Goal: Answer question/provide support: Share knowledge or assist other users

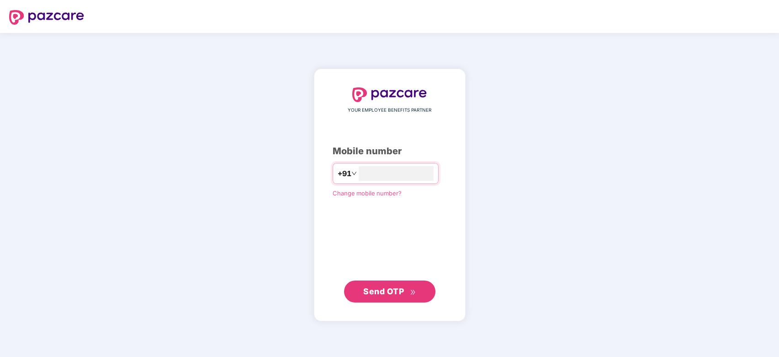
type input "**********"
click at [398, 285] on span "Send OTP" at bounding box center [389, 290] width 53 height 13
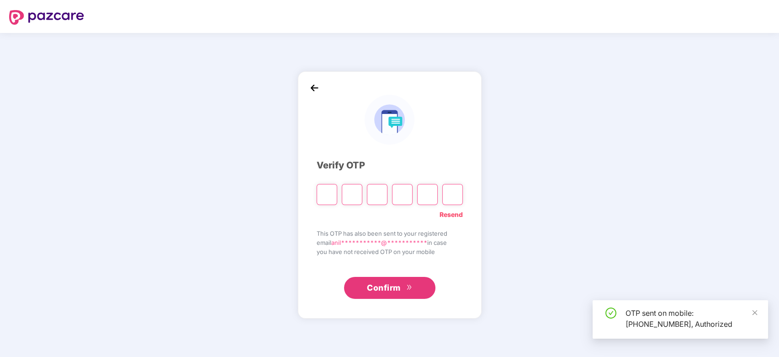
type input "*"
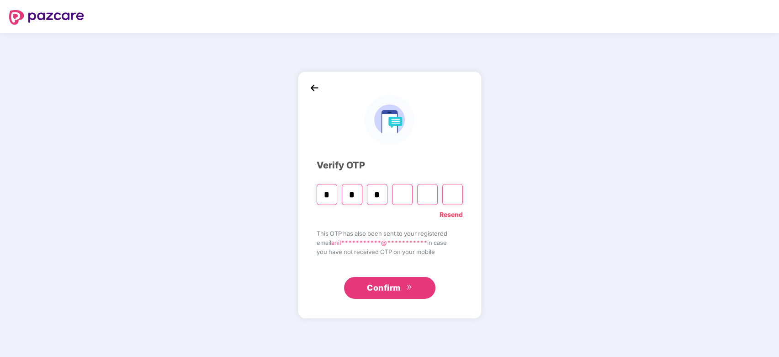
type input "*"
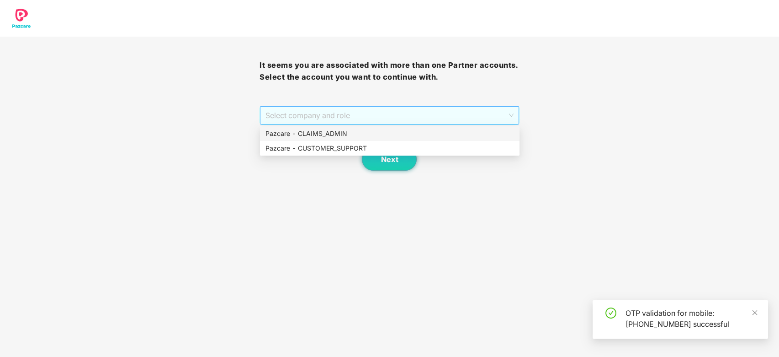
click at [360, 108] on span "Select company and role" at bounding box center [390, 115] width 248 height 17
click at [327, 149] on div "Pazcare - CUSTOMER_SUPPORT" at bounding box center [390, 148] width 249 height 10
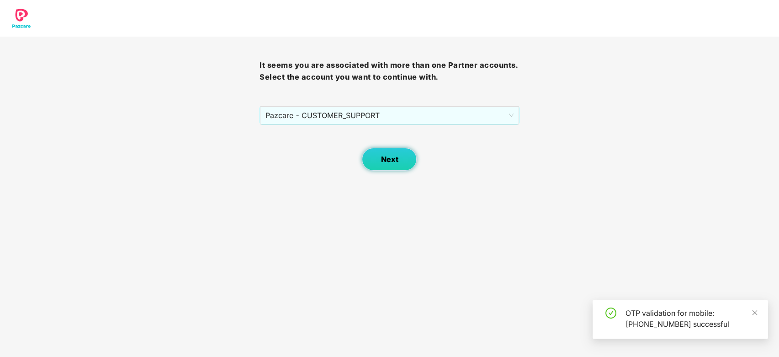
click at [400, 162] on button "Next" at bounding box center [389, 159] width 55 height 23
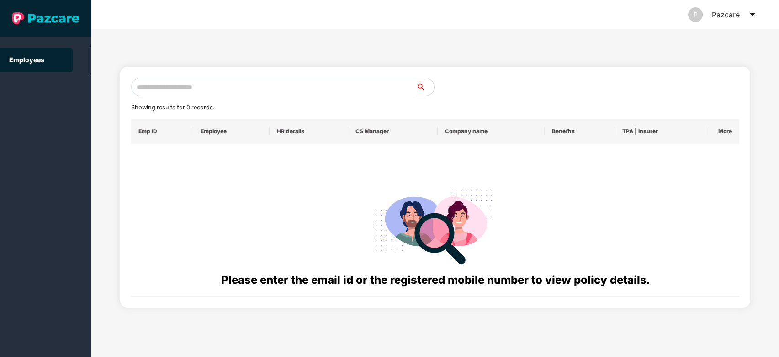
click at [286, 80] on input "text" at bounding box center [273, 87] width 285 height 18
paste input "**********"
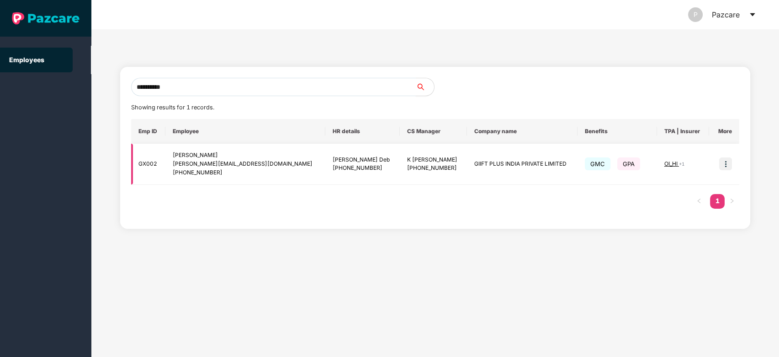
type input "**********"
click at [723, 160] on img at bounding box center [725, 163] width 13 height 13
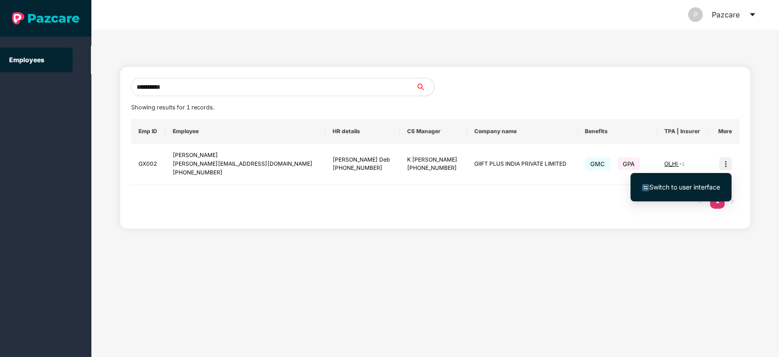
click at [672, 181] on li "Switch to user interface" at bounding box center [681, 186] width 101 height 19
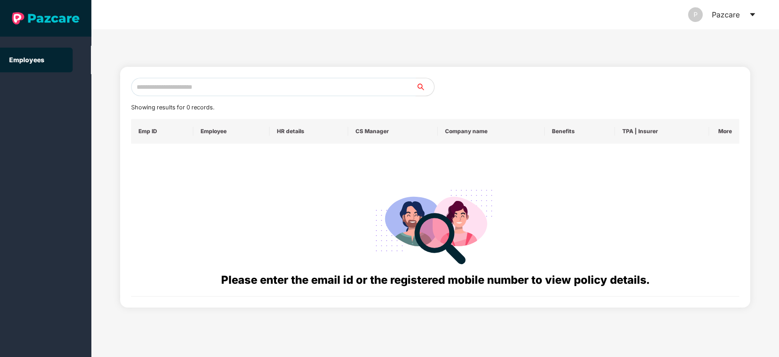
drag, startPoint x: 269, startPoint y: 96, endPoint x: 282, endPoint y: 93, distance: 13.6
click at [282, 93] on div "Showing results for 0 records. Emp ID Employee HR details CS Manager Company na…" at bounding box center [435, 187] width 609 height 218
click at [282, 93] on input "text" at bounding box center [273, 87] width 285 height 18
paste input "**********"
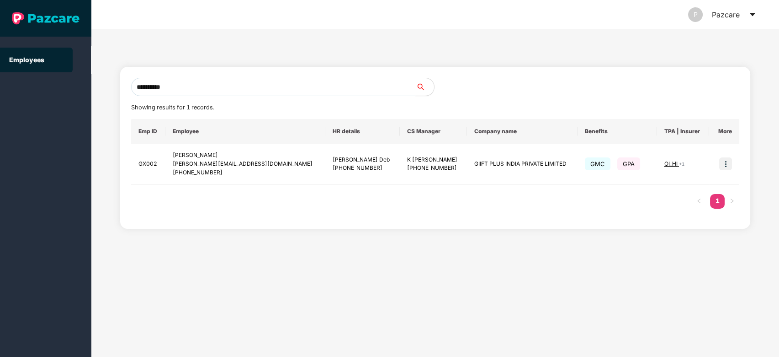
type input "**********"
click at [730, 166] on img at bounding box center [725, 163] width 13 height 13
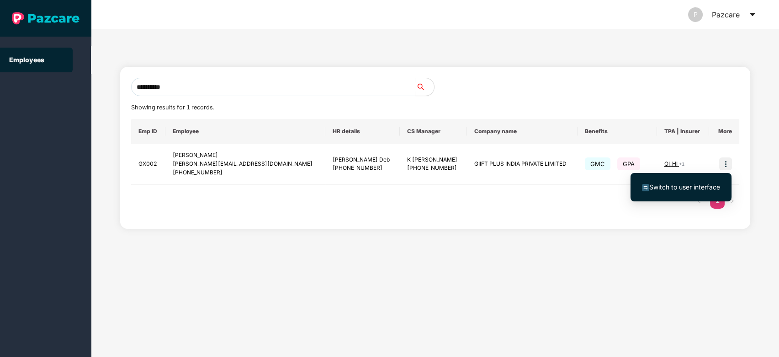
click at [688, 192] on li "Switch to user interface" at bounding box center [681, 186] width 101 height 19
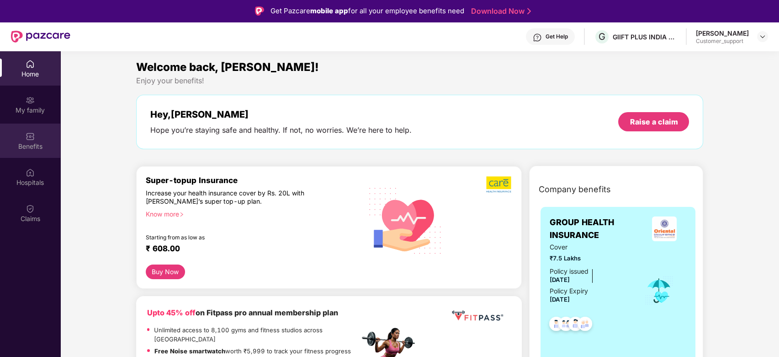
click at [28, 133] on img at bounding box center [30, 136] width 9 height 9
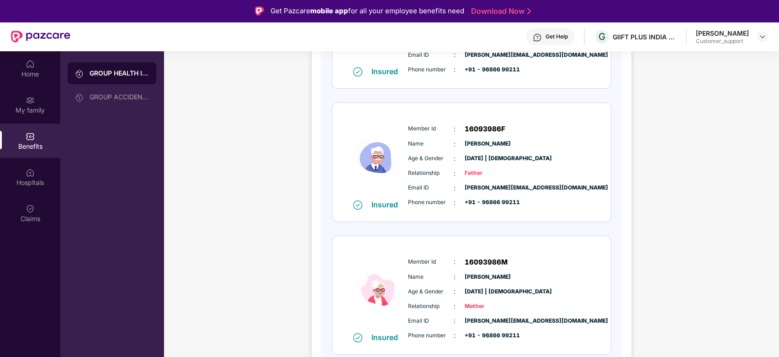
scroll to position [485, 0]
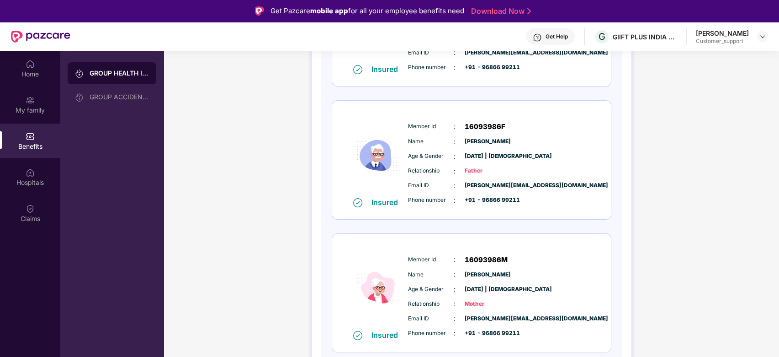
drag, startPoint x: 409, startPoint y: 124, endPoint x: 527, endPoint y: 136, distance: 118.5
click at [527, 136] on div "Member Id : 16093986F Name : [PERSON_NAME] Age & Gender : [DATE] | [DEMOGRAPHIC…" at bounding box center [499, 163] width 186 height 93
copy div "Member Id : 16093986F Name : [PERSON_NAME]"
click at [512, 258] on div "Member Id : 16093986M" at bounding box center [498, 259] width 181 height 11
click at [619, 53] on div "GIIFT PLUS INDIA PRIVATE LIMITED" at bounding box center [652, 54] width 106 height 15
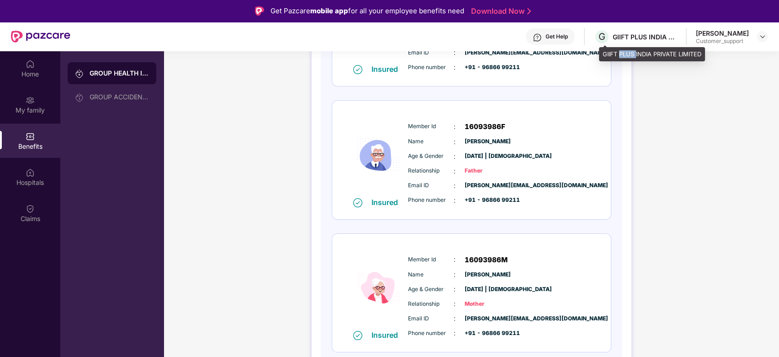
click at [619, 53] on div "GIIFT PLUS INDIA PRIVATE LIMITED" at bounding box center [652, 54] width 106 height 15
copy div "GIIFT PLUS INDIA PRIVATE LIMITED"
click at [563, 41] on div "Get Help" at bounding box center [550, 36] width 49 height 16
